Goal: Navigation & Orientation: Find specific page/section

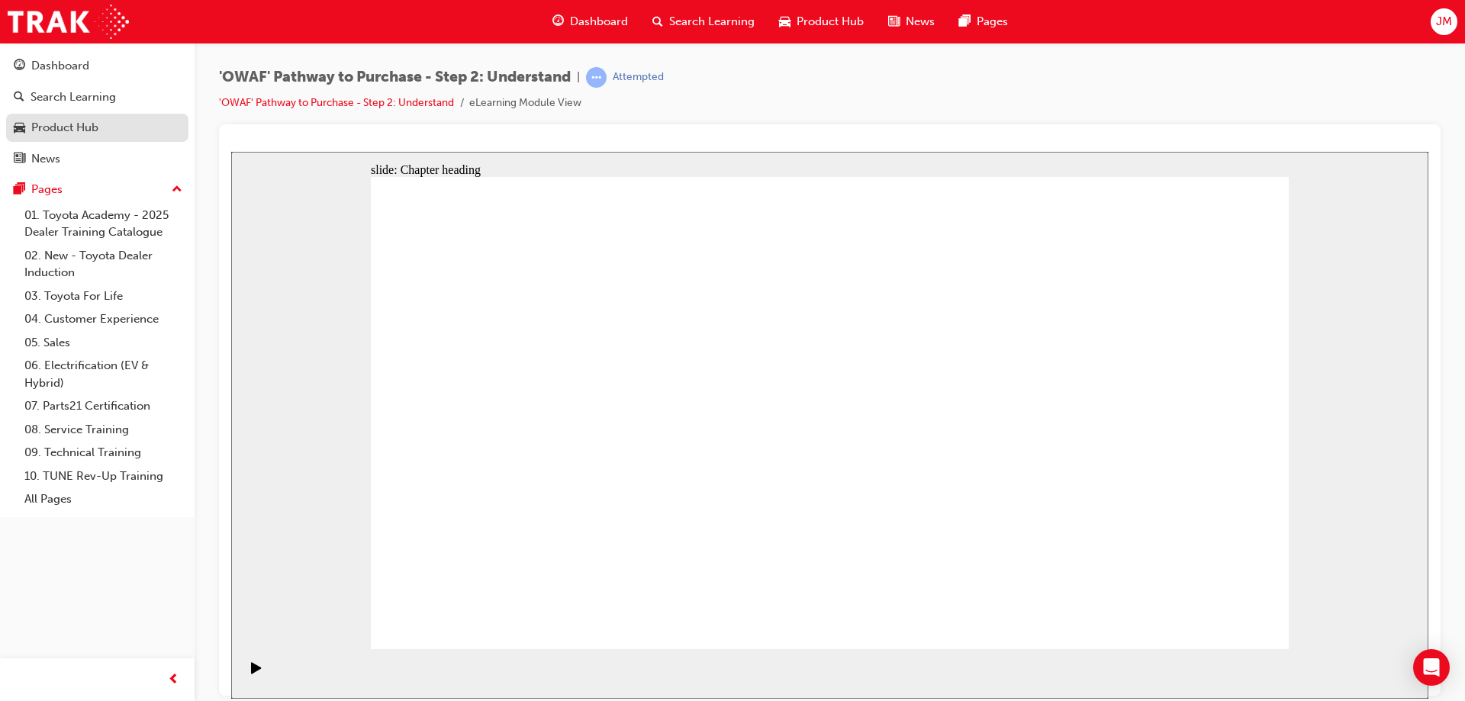
click at [82, 124] on div "Product Hub" at bounding box center [64, 128] width 67 height 18
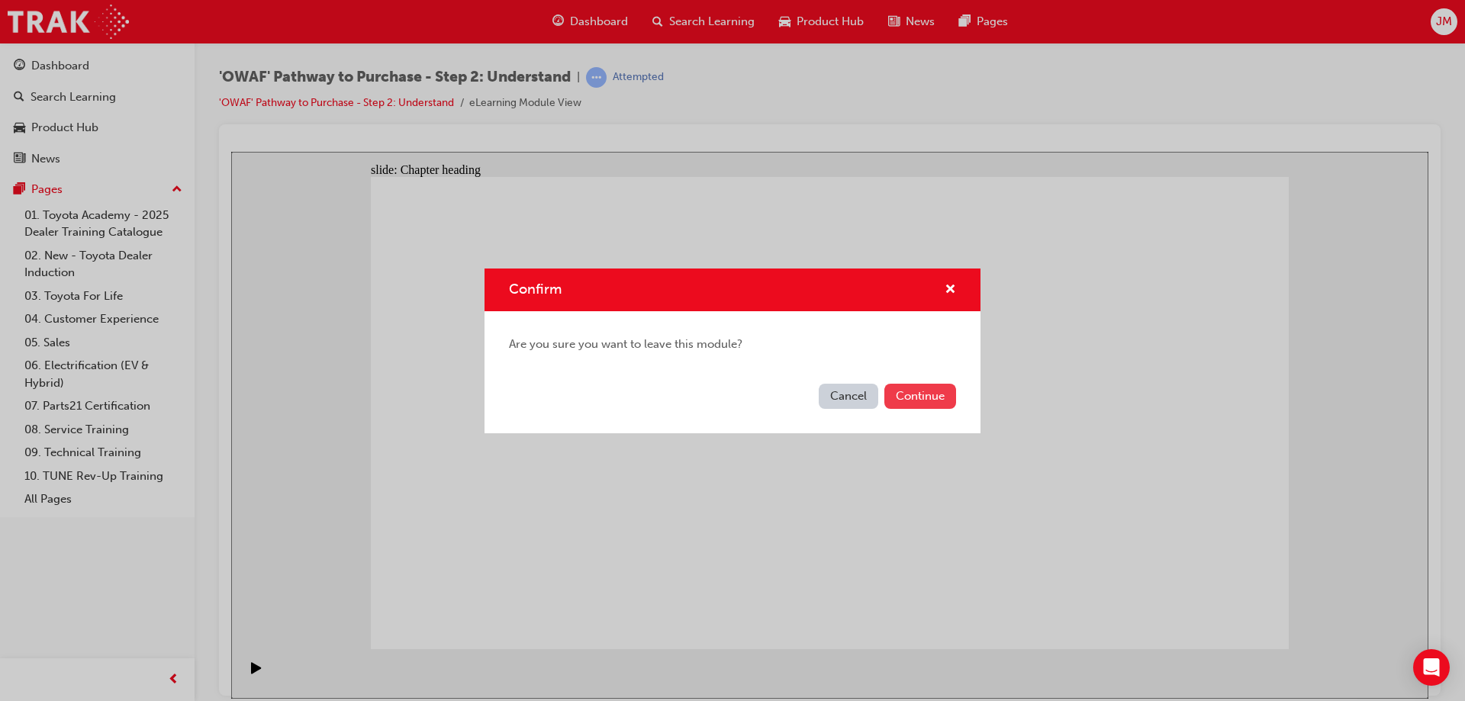
click at [917, 391] on button "Continue" at bounding box center [921, 396] width 72 height 25
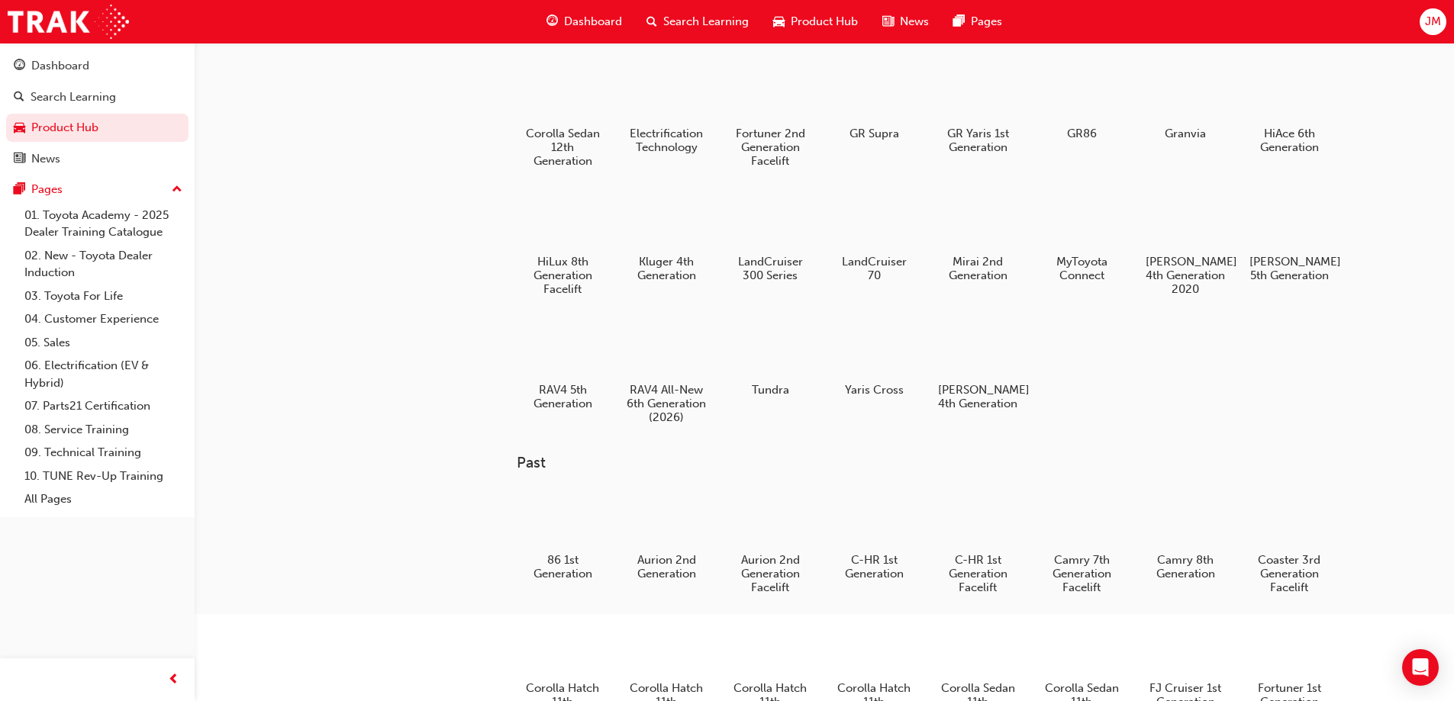
scroll to position [153, 0]
